Goal: Task Accomplishment & Management: Use online tool/utility

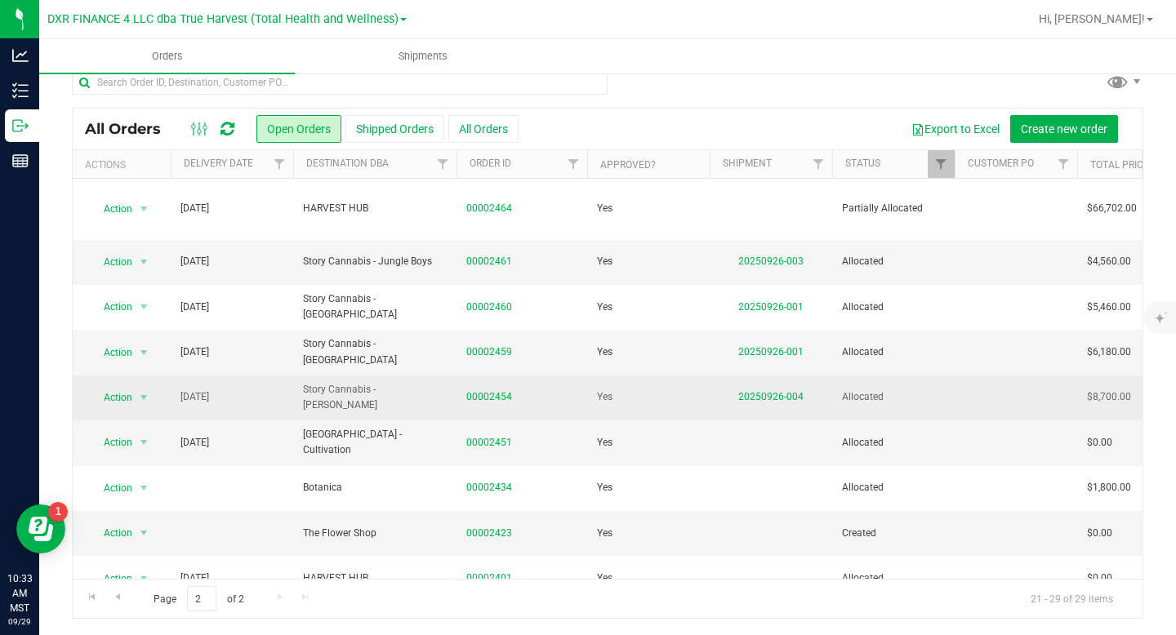
scroll to position [22, 0]
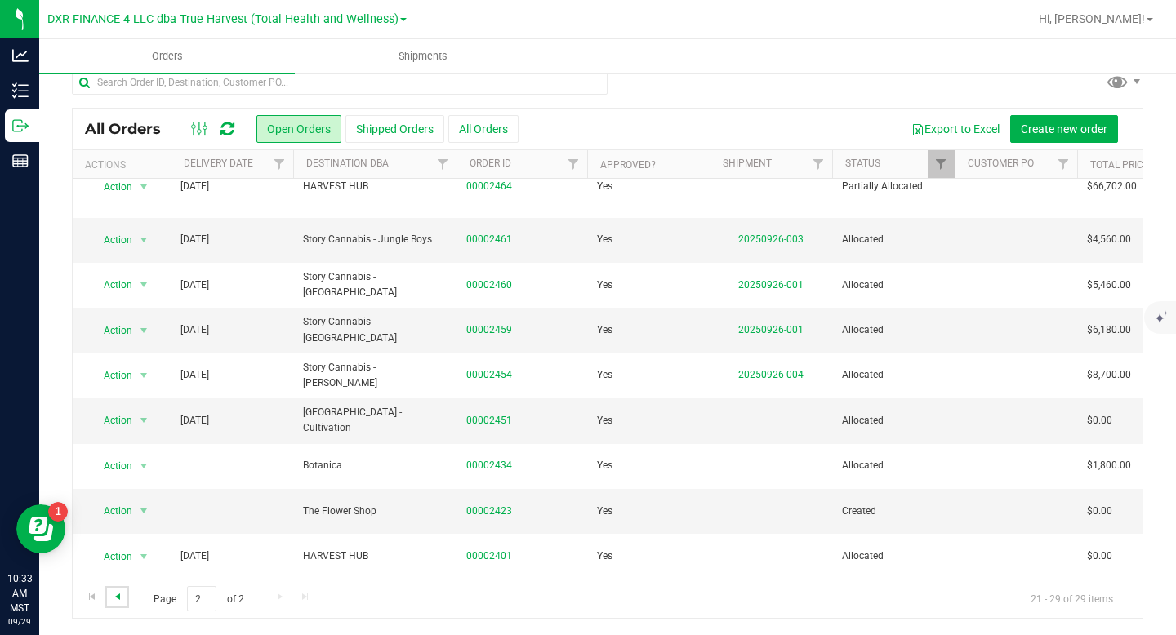
click at [116, 597] on span "Go to the previous page" at bounding box center [117, 596] width 13 height 13
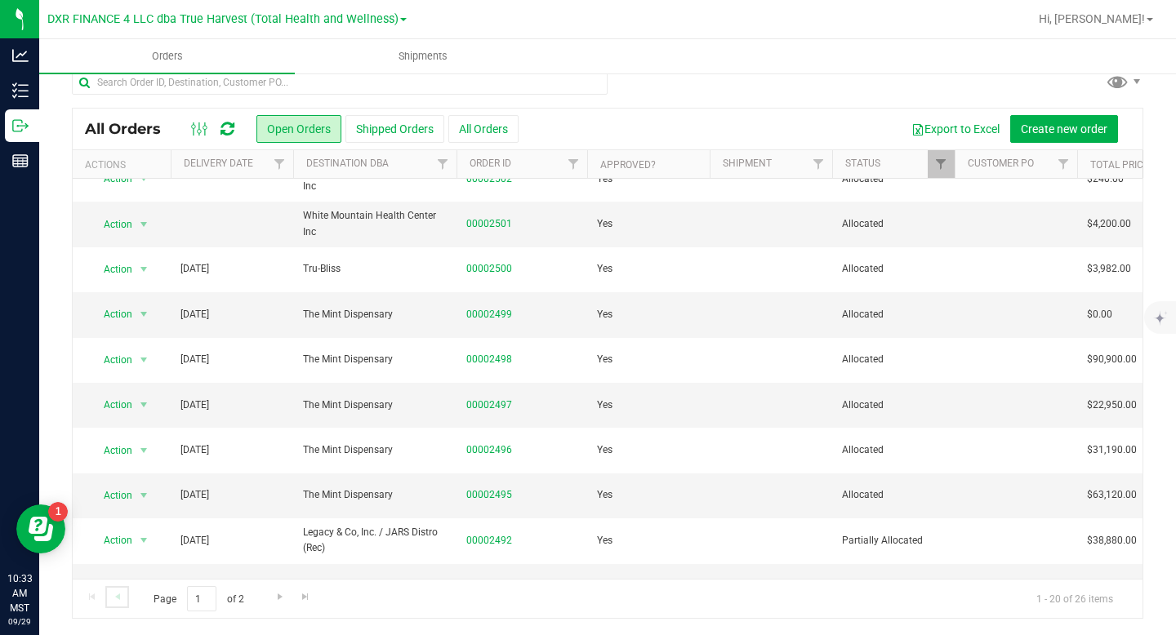
scroll to position [0, 0]
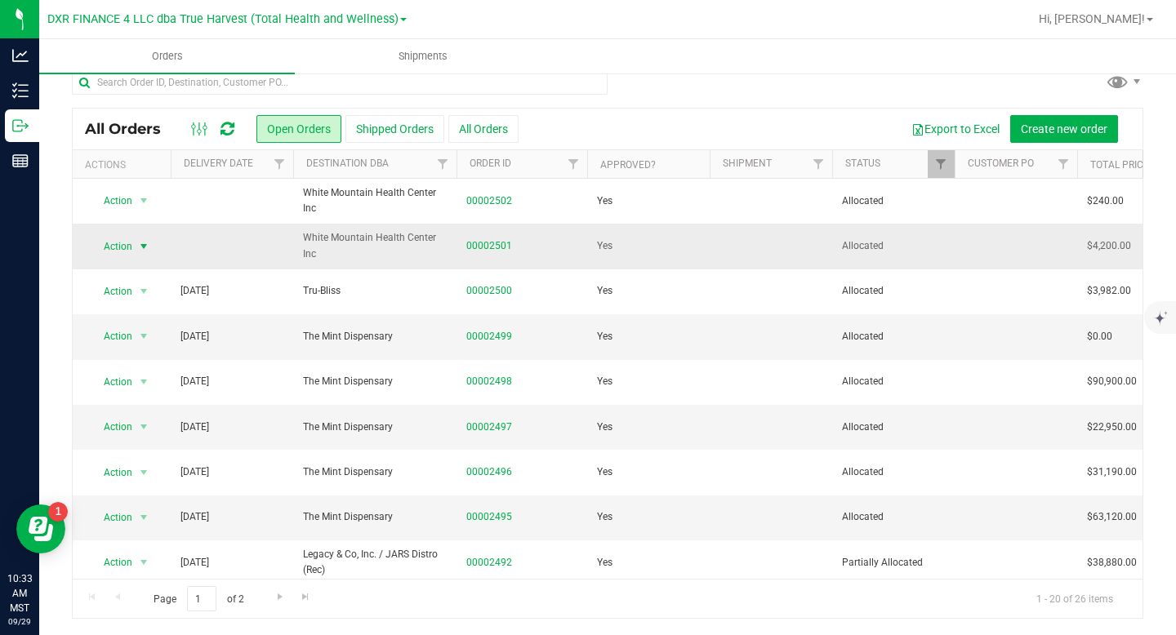
click at [143, 245] on span "select" at bounding box center [143, 246] width 13 height 13
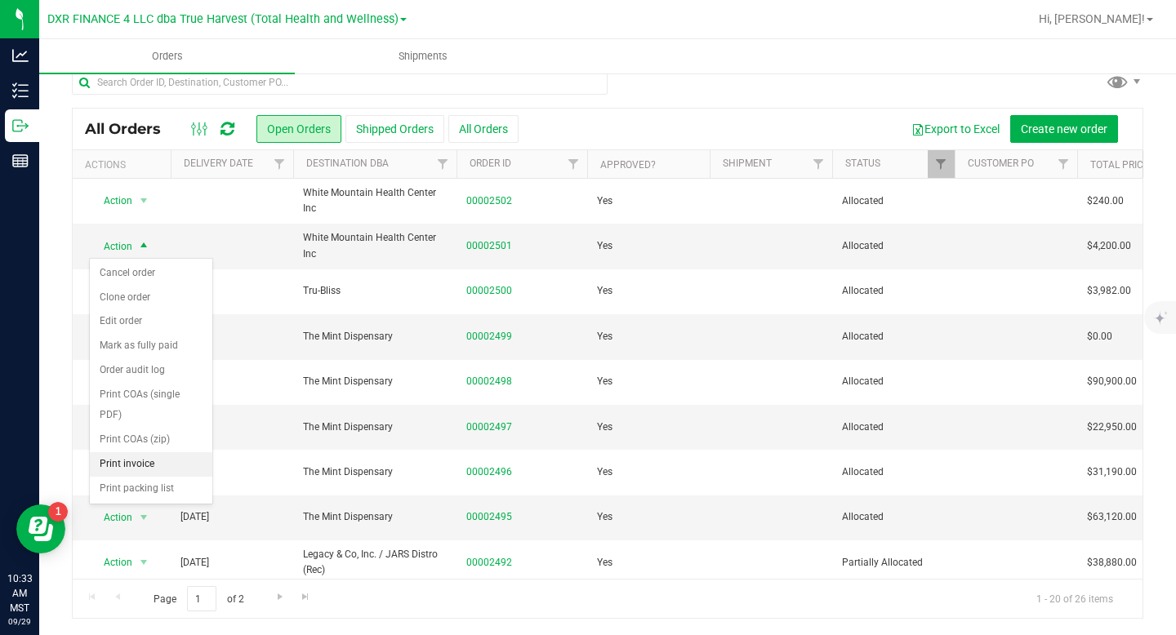
click at [143, 467] on li "Print invoice" at bounding box center [151, 464] width 122 height 24
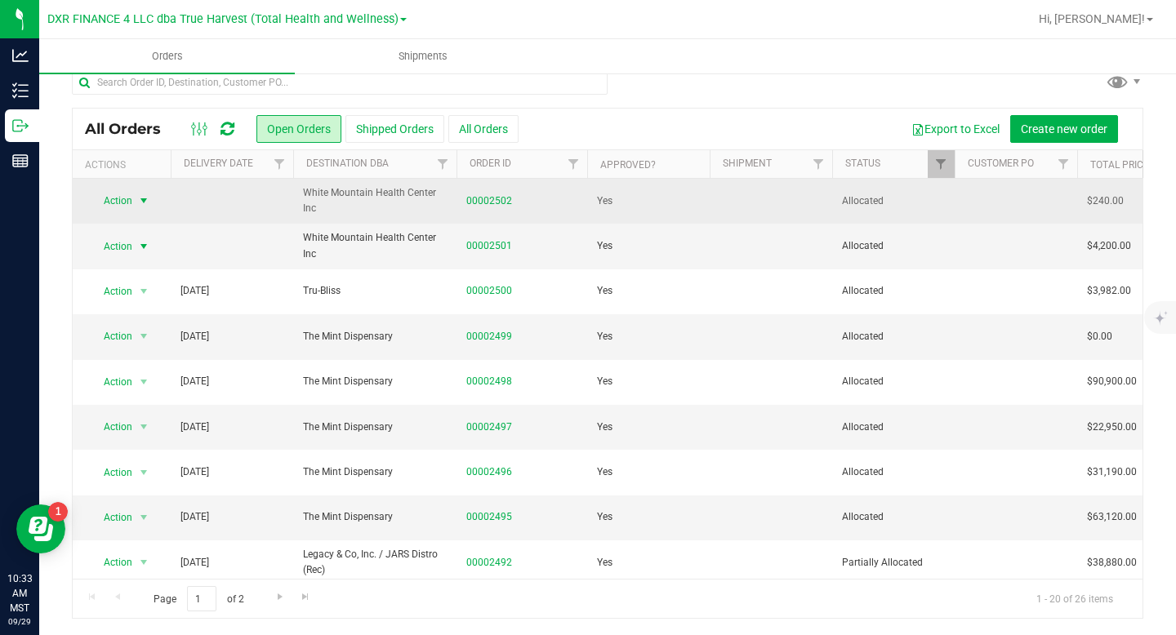
click at [142, 203] on span "select" at bounding box center [143, 200] width 13 height 13
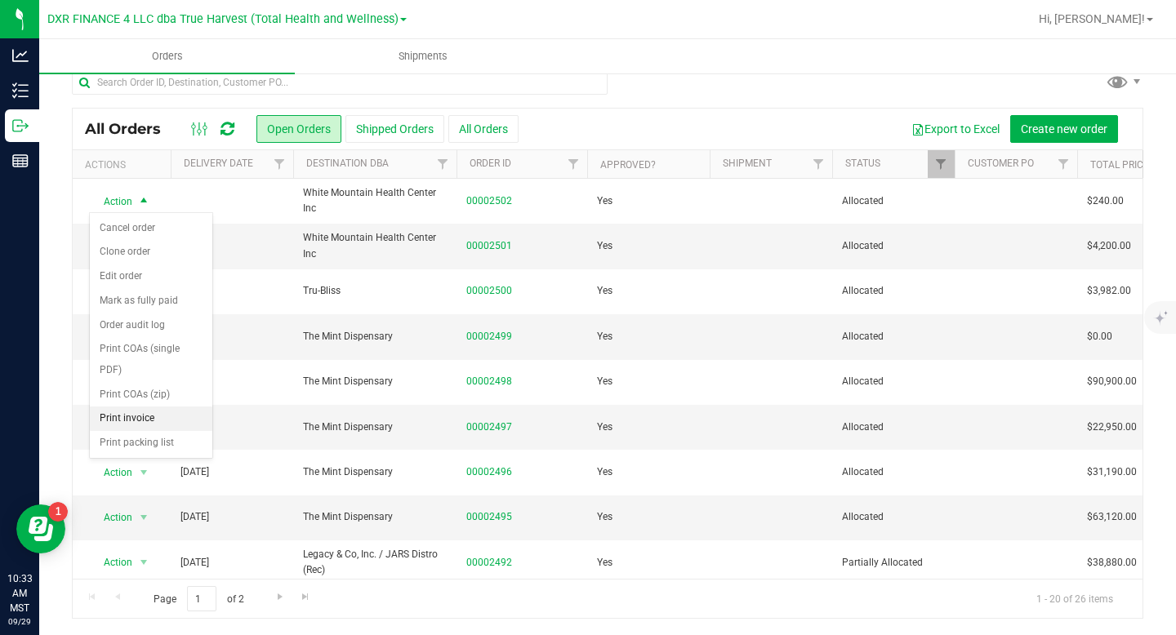
click at [159, 417] on li "Print invoice" at bounding box center [151, 419] width 122 height 24
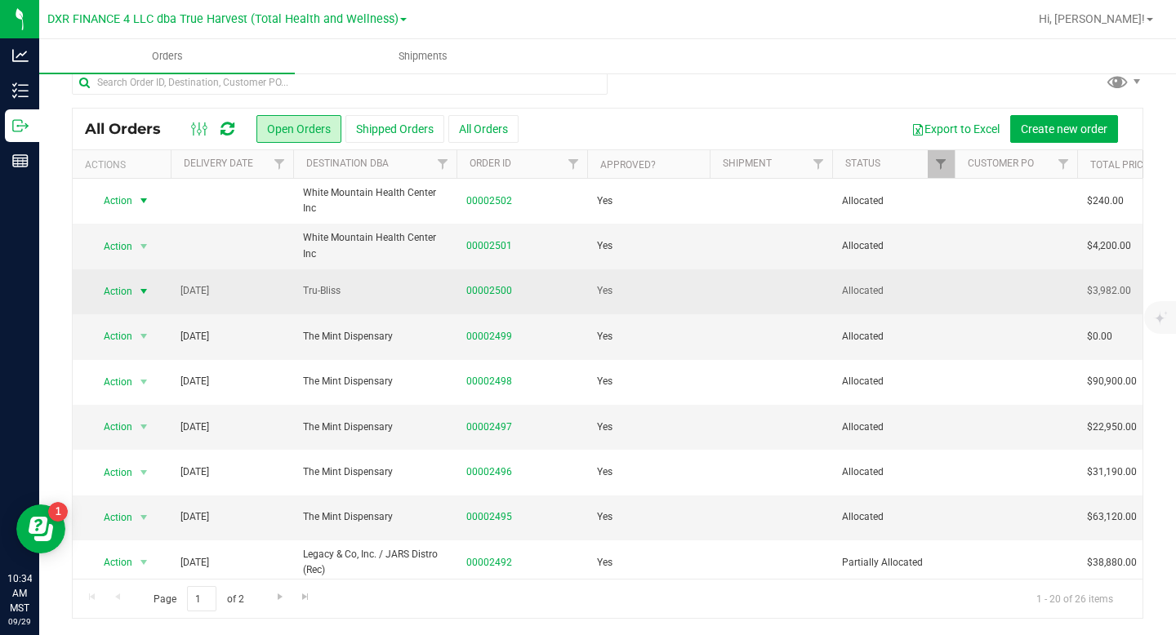
click at [145, 296] on span "select" at bounding box center [143, 291] width 13 height 13
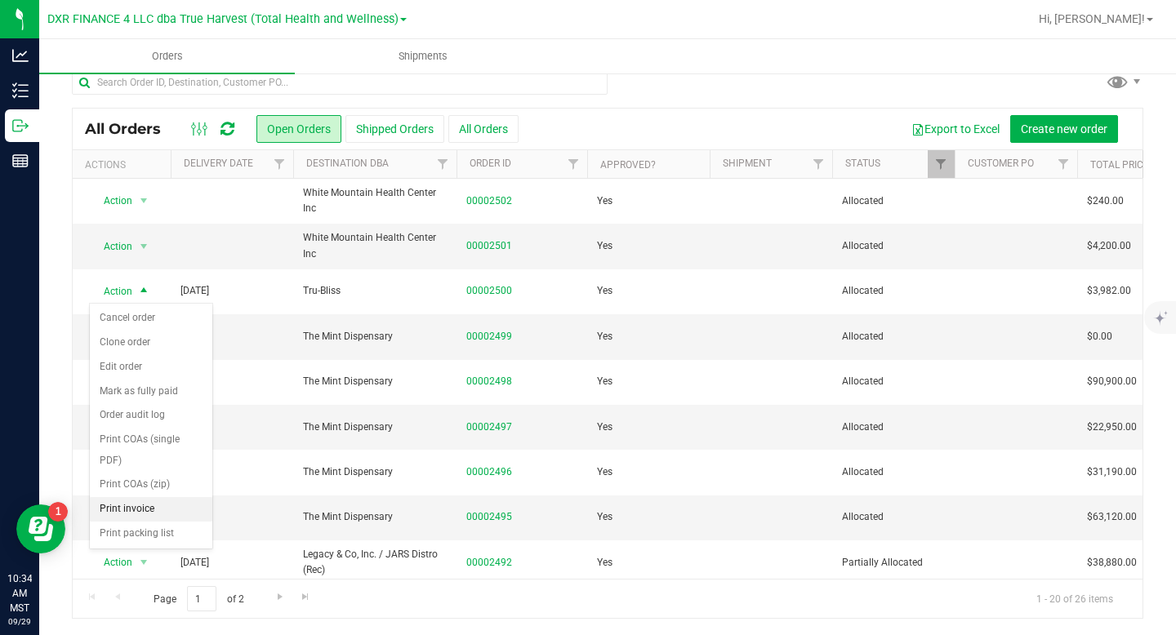
click at [147, 514] on li "Print invoice" at bounding box center [151, 509] width 122 height 24
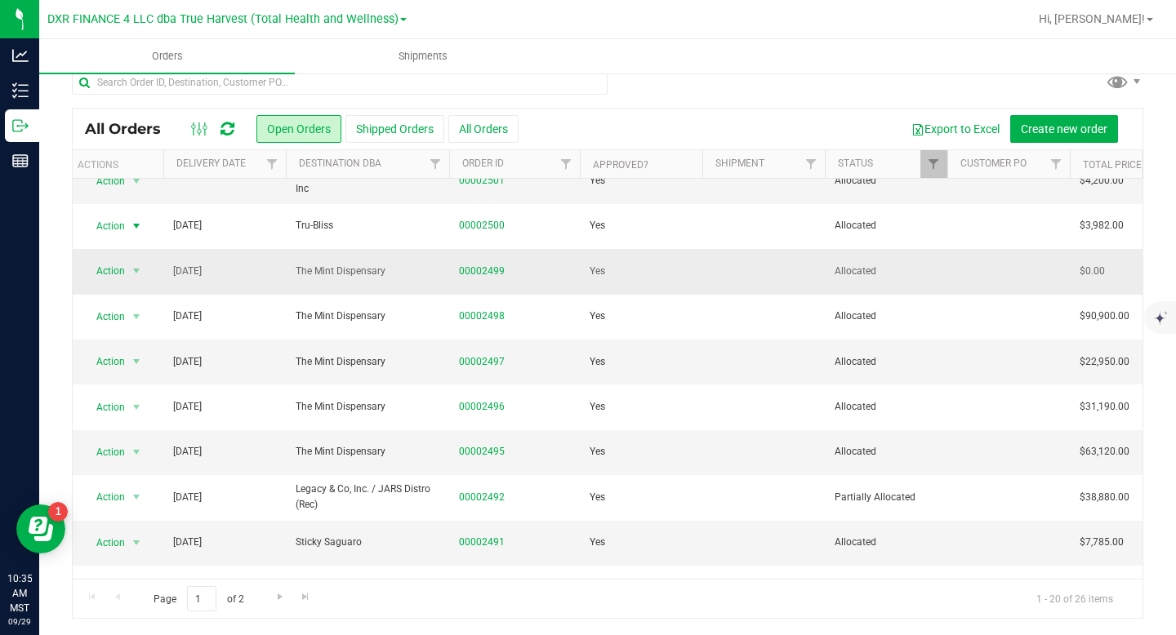
scroll to position [0, 9]
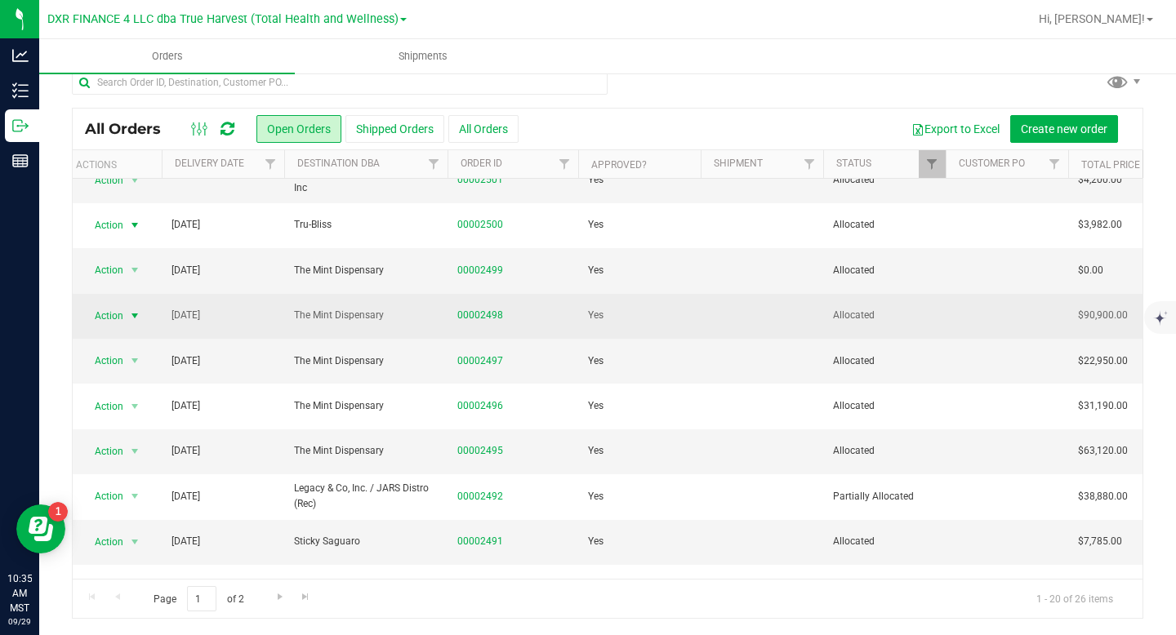
click at [132, 319] on span "select" at bounding box center [134, 315] width 13 height 13
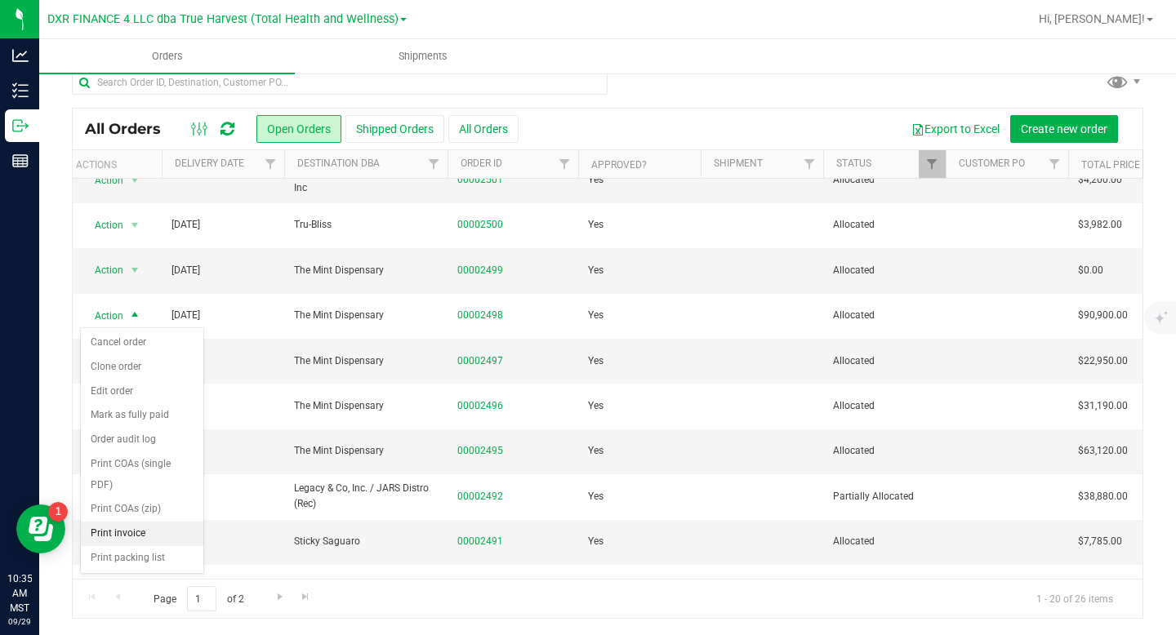
click at [158, 537] on li "Print invoice" at bounding box center [142, 534] width 122 height 24
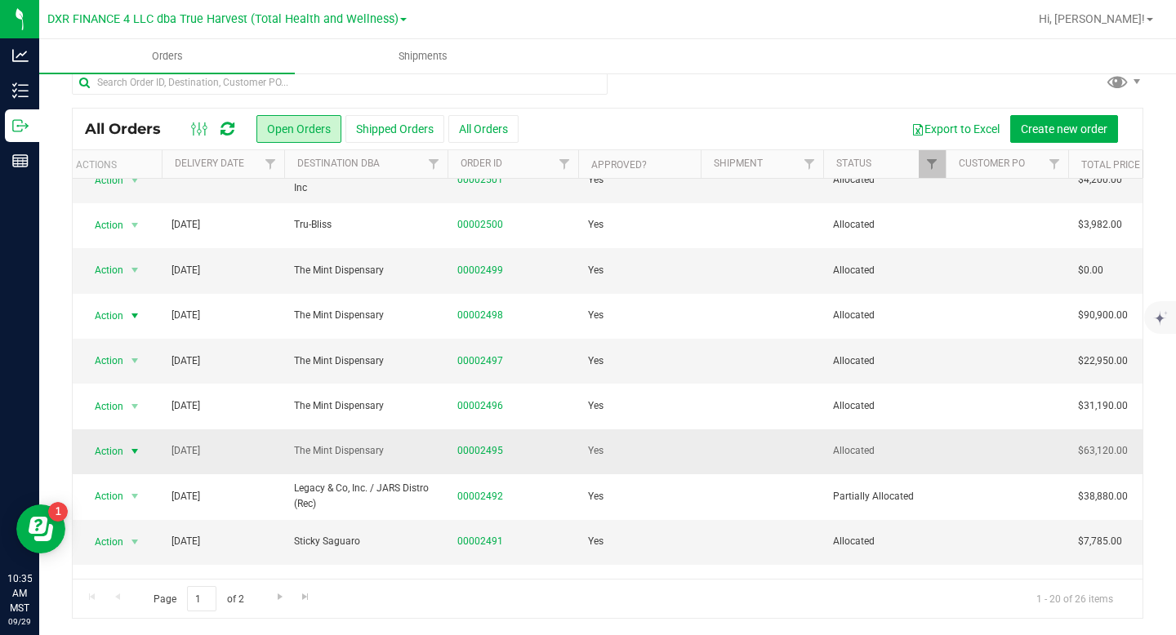
click at [136, 452] on span "select" at bounding box center [134, 451] width 13 height 13
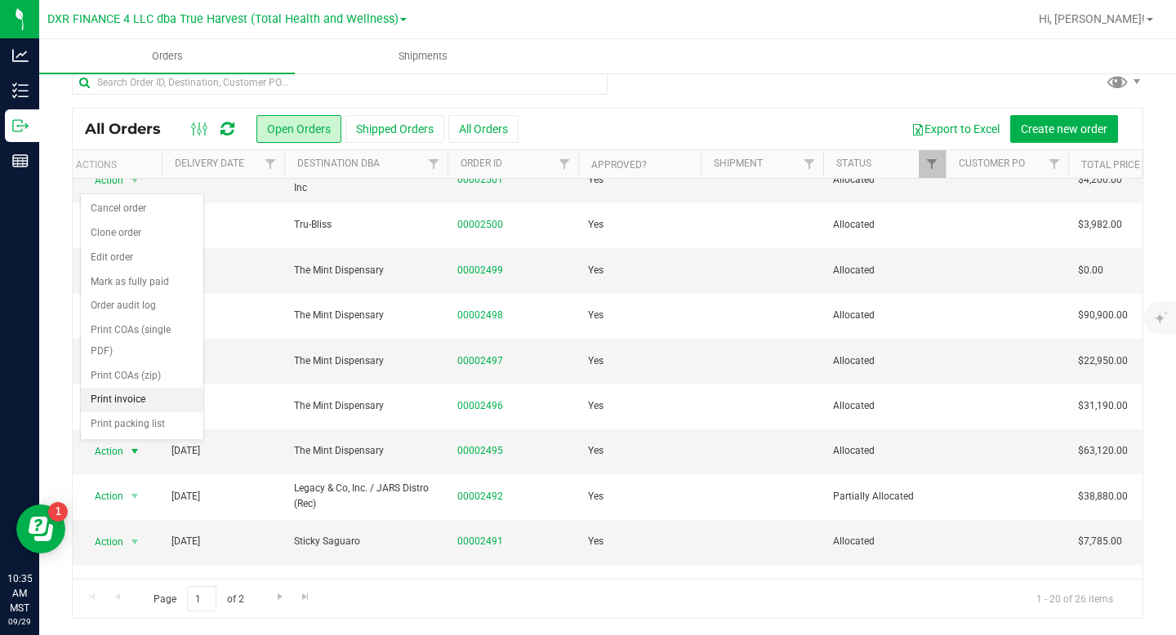
click at [131, 398] on li "Print invoice" at bounding box center [142, 400] width 122 height 24
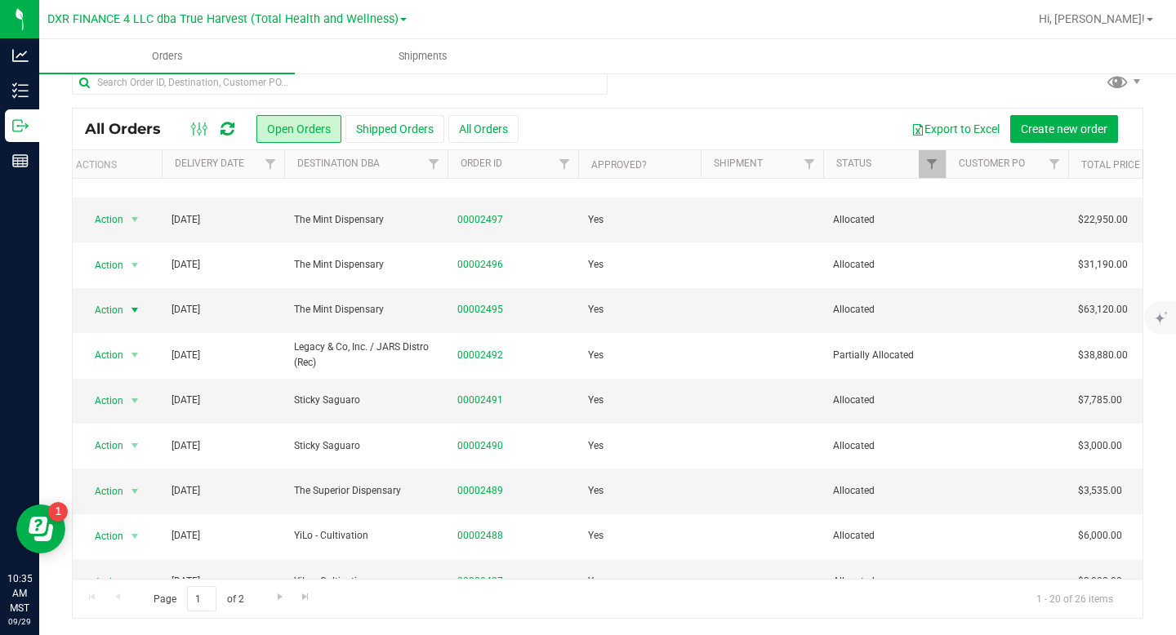
scroll to position [242, 9]
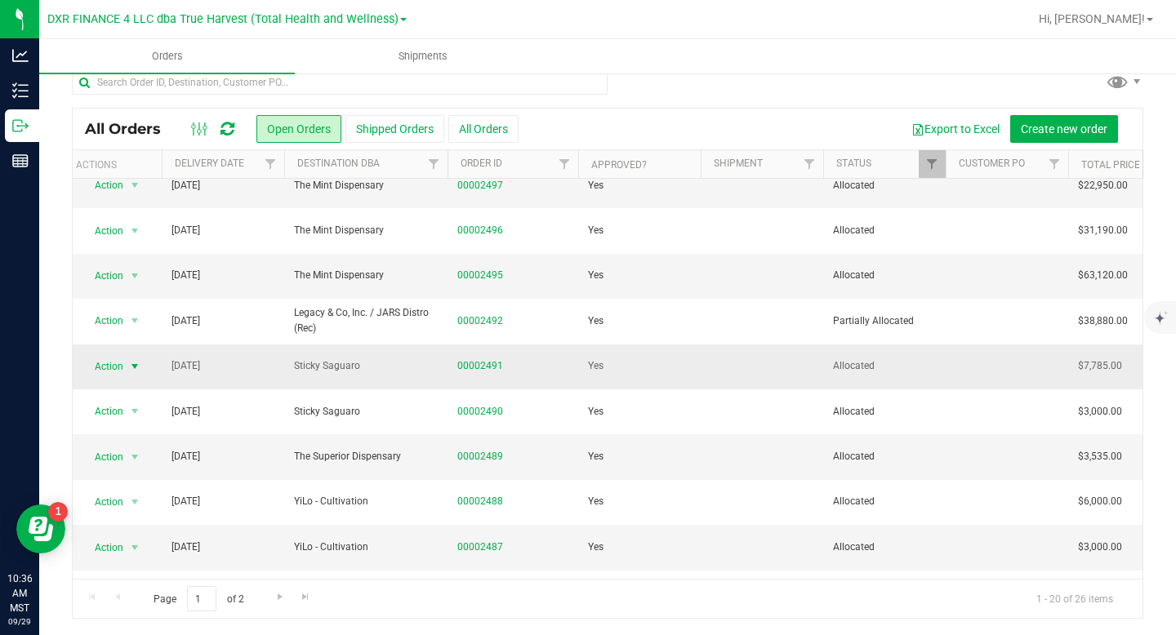
click at [130, 364] on span "select" at bounding box center [134, 366] width 13 height 13
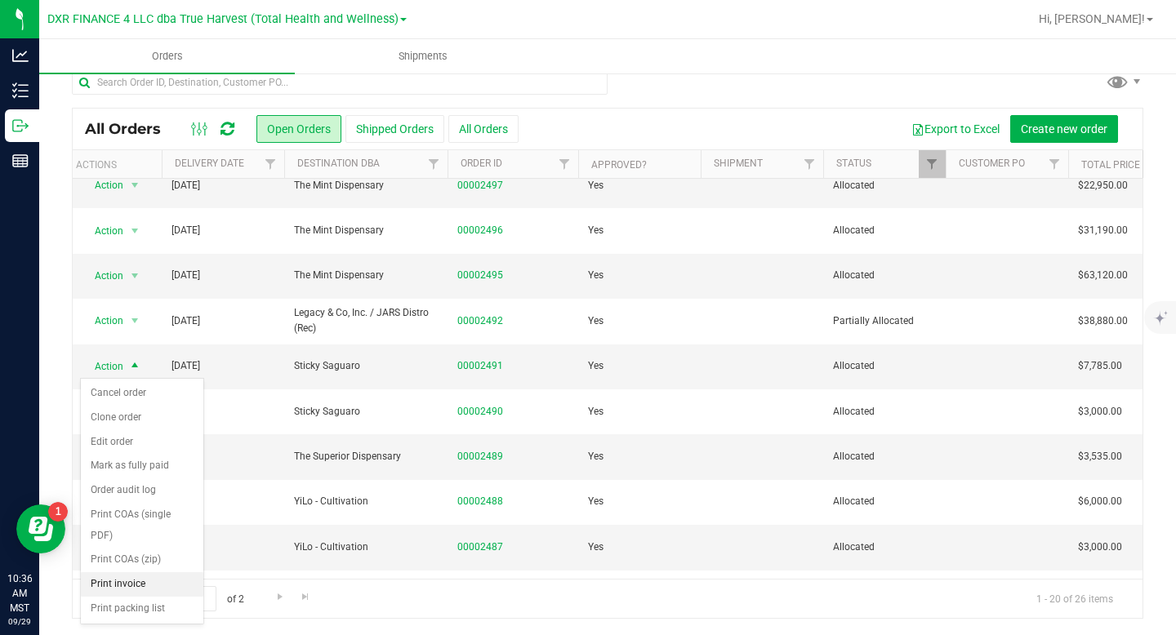
click at [131, 585] on li "Print invoice" at bounding box center [142, 584] width 122 height 24
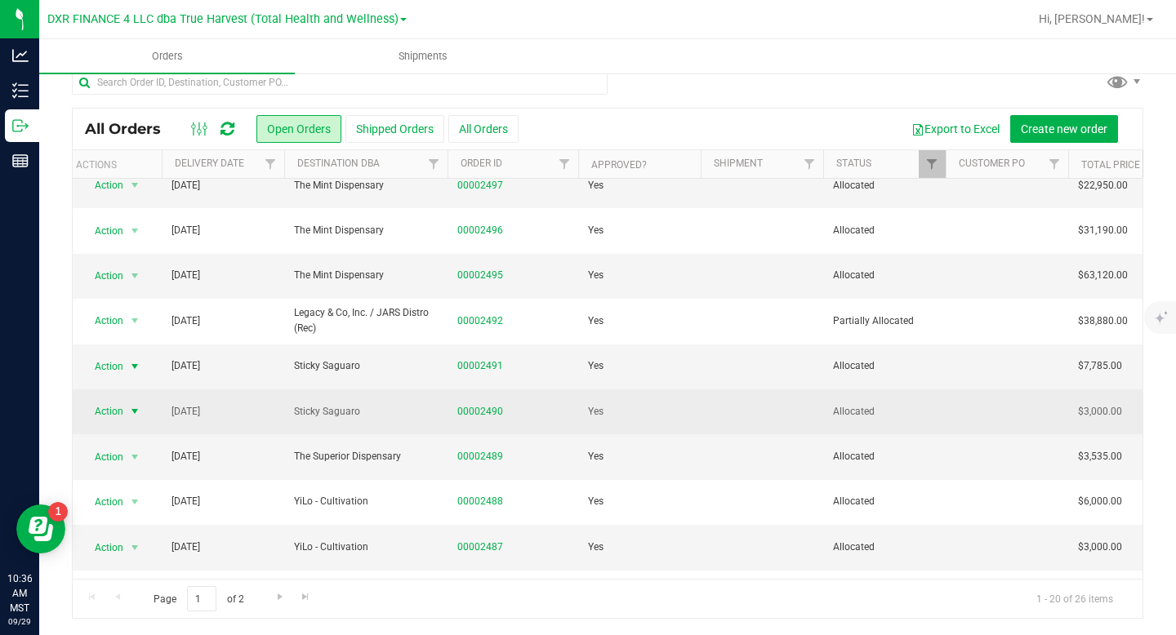
click at [136, 410] on span "select" at bounding box center [134, 411] width 13 height 13
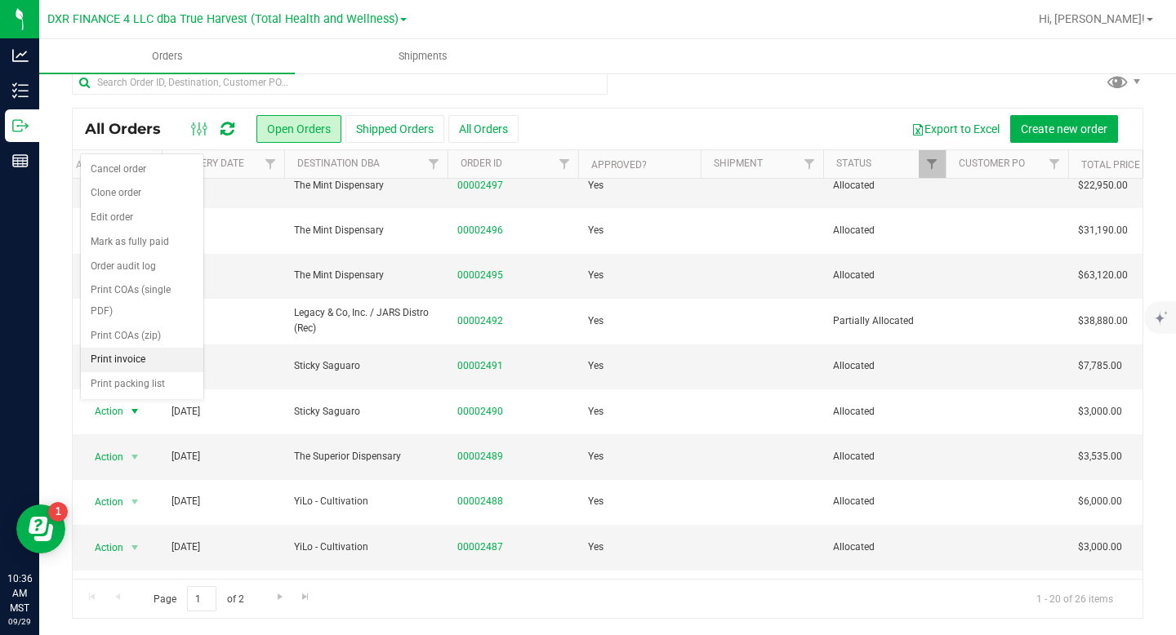
click at [142, 355] on li "Print invoice" at bounding box center [142, 360] width 122 height 24
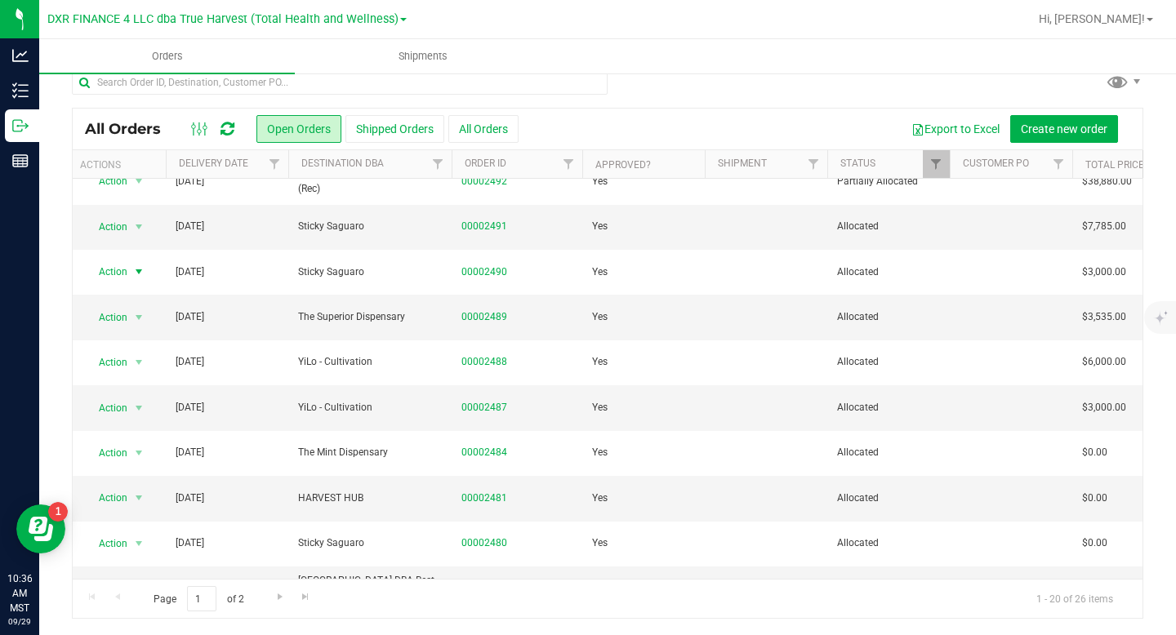
scroll to position [382, 5]
click at [135, 316] on span "select" at bounding box center [138, 316] width 13 height 13
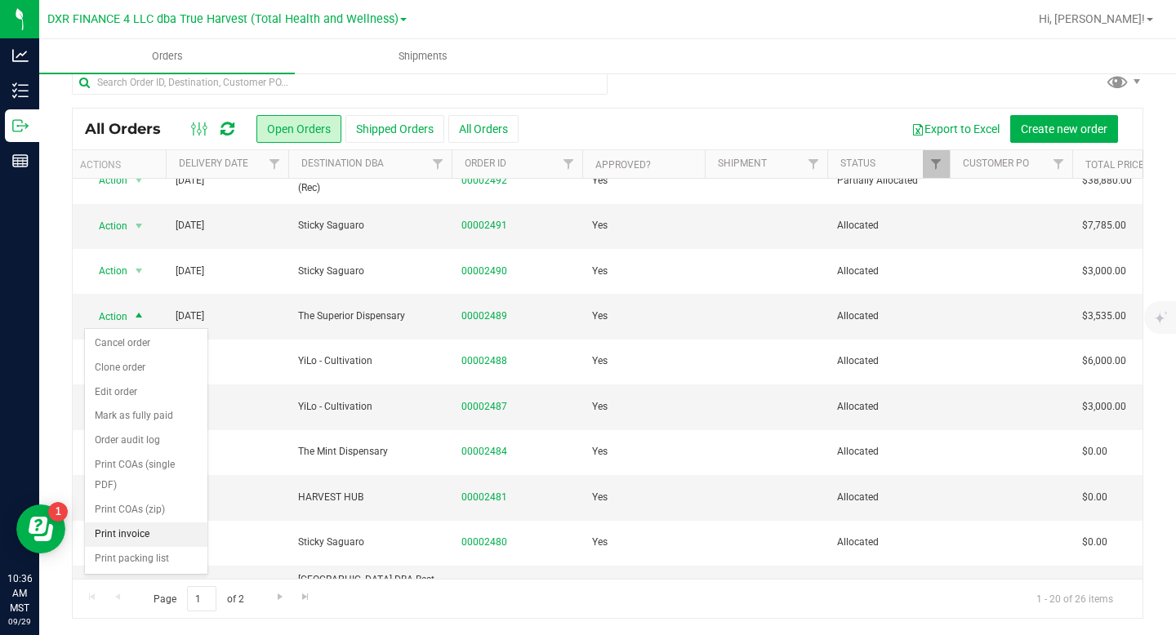
click at [137, 539] on li "Print invoice" at bounding box center [146, 535] width 122 height 24
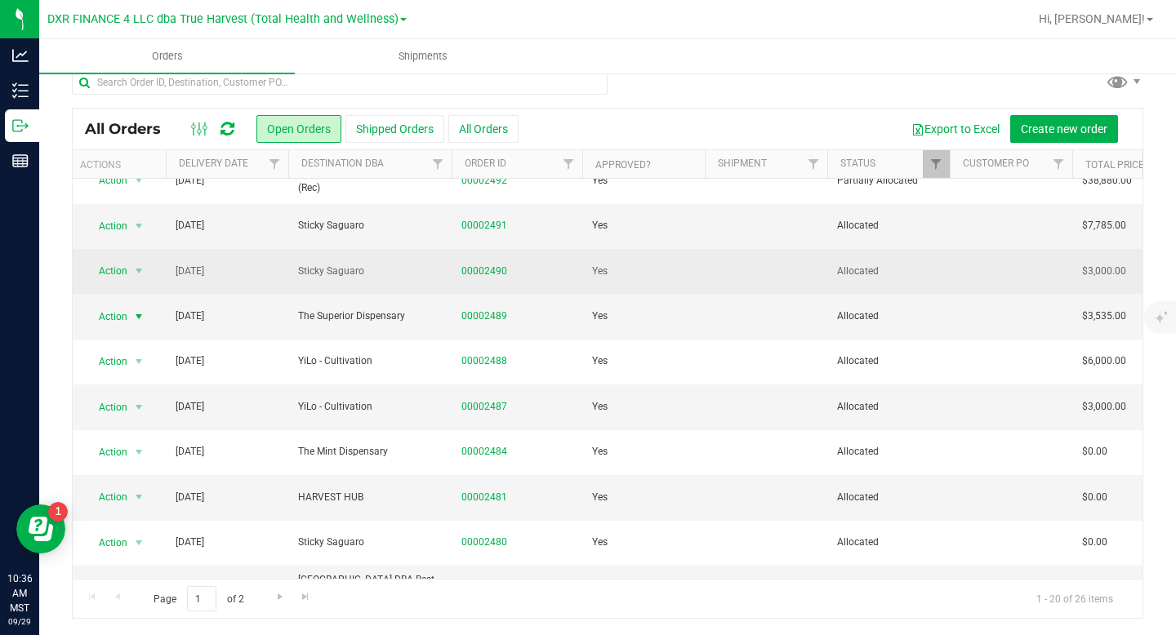
scroll to position [504, 5]
